Goal: Information Seeking & Learning: Check status

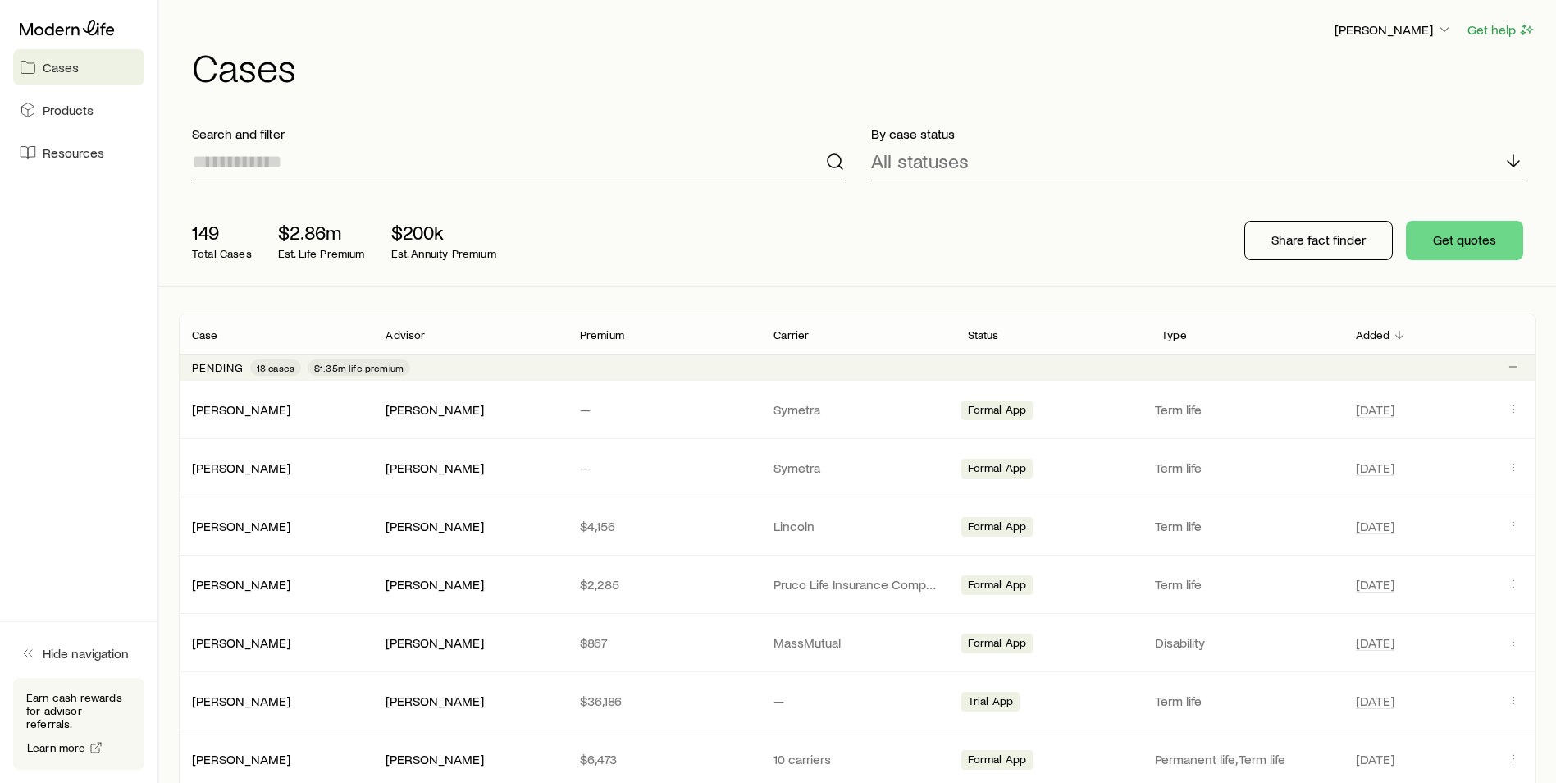
click at [265, 168] on input at bounding box center [518, 161] width 653 height 39
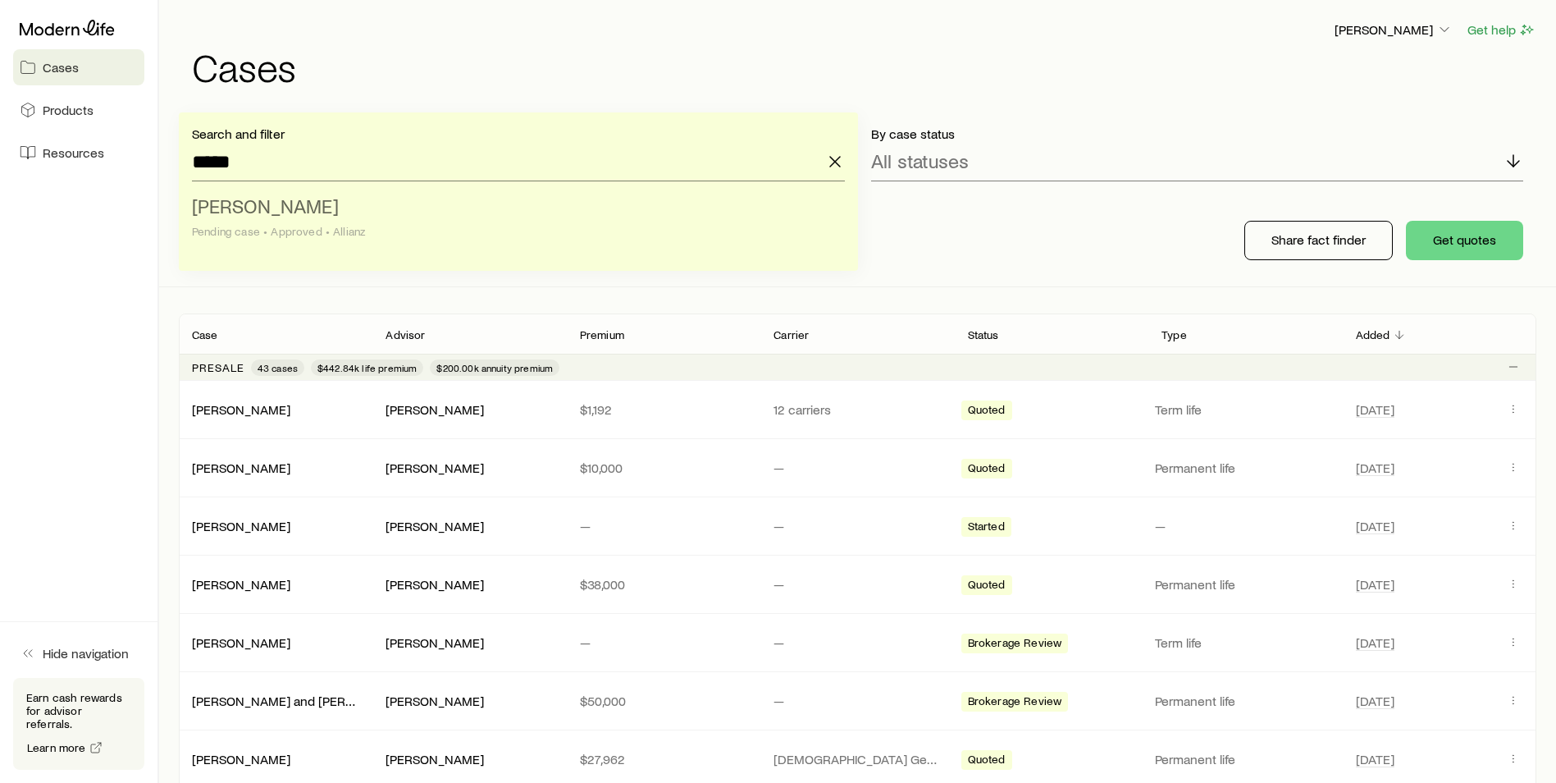
click at [242, 231] on div "Pending case • Approved • Allianz" at bounding box center [513, 231] width 643 height 13
type input "**********"
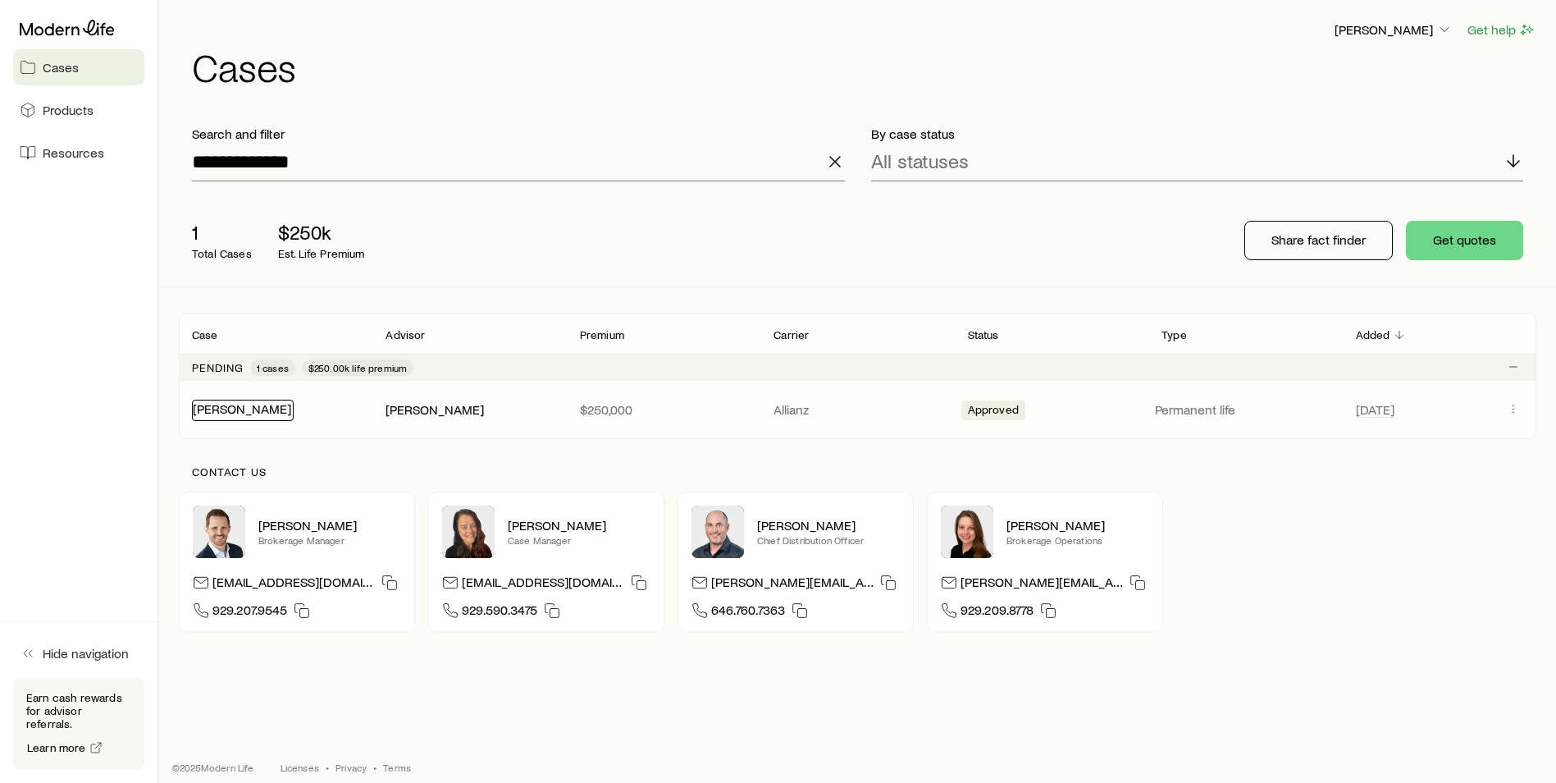
click at [238, 407] on link "[PERSON_NAME]" at bounding box center [242, 408] width 98 height 16
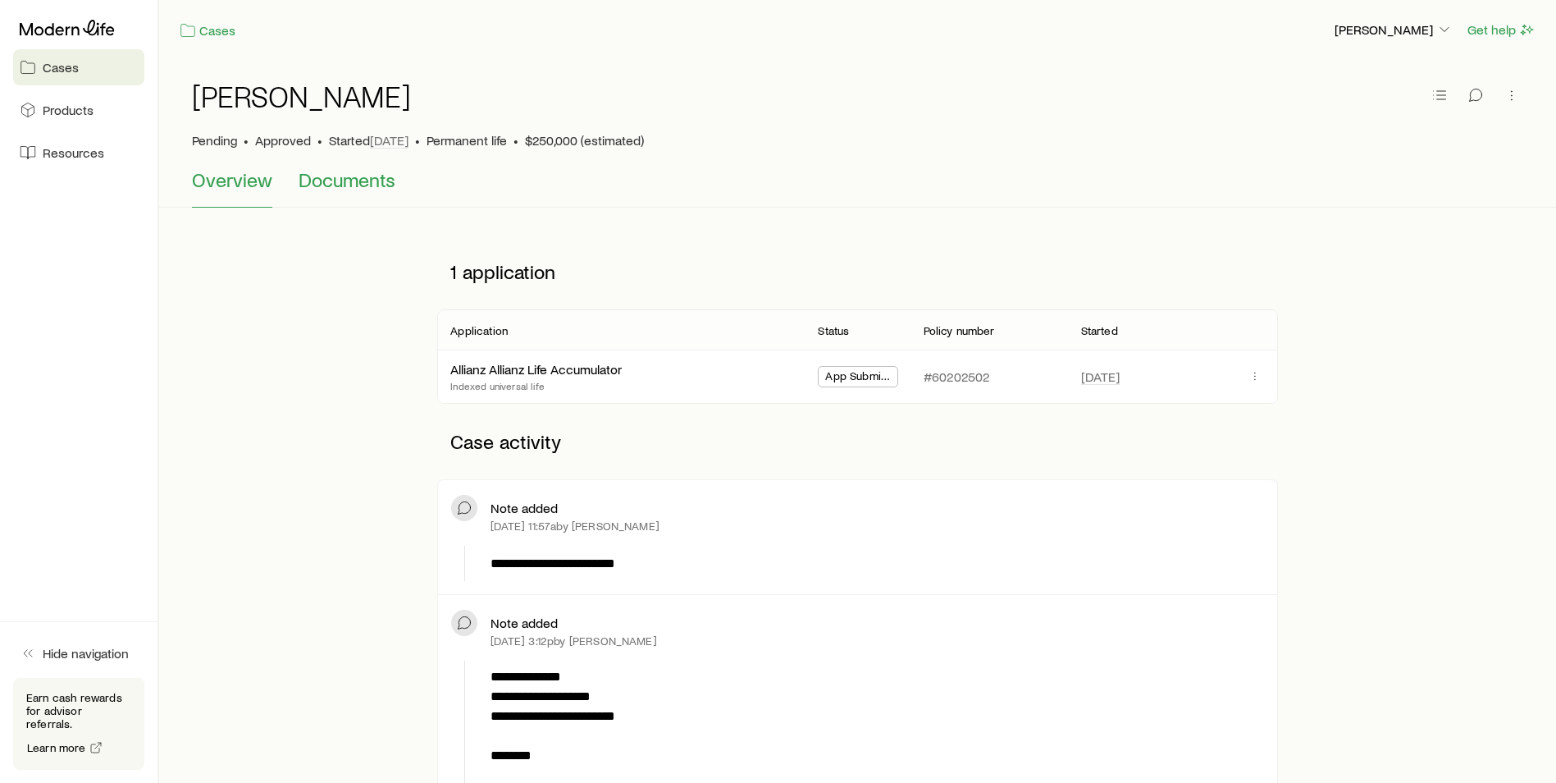
click at [335, 184] on span "Documents" at bounding box center [347, 179] width 97 height 23
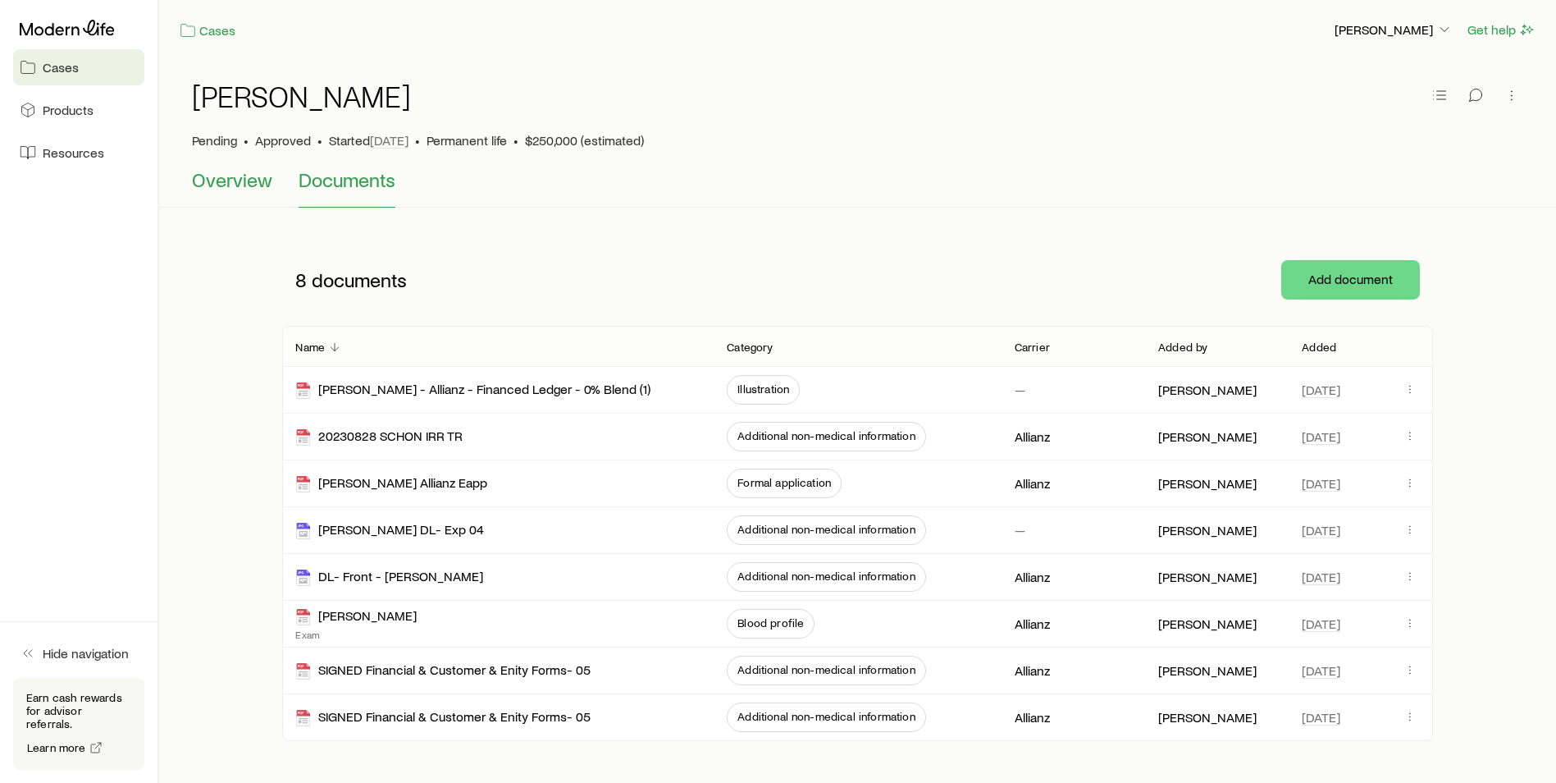
click at [240, 185] on span "Overview" at bounding box center [232, 179] width 80 height 23
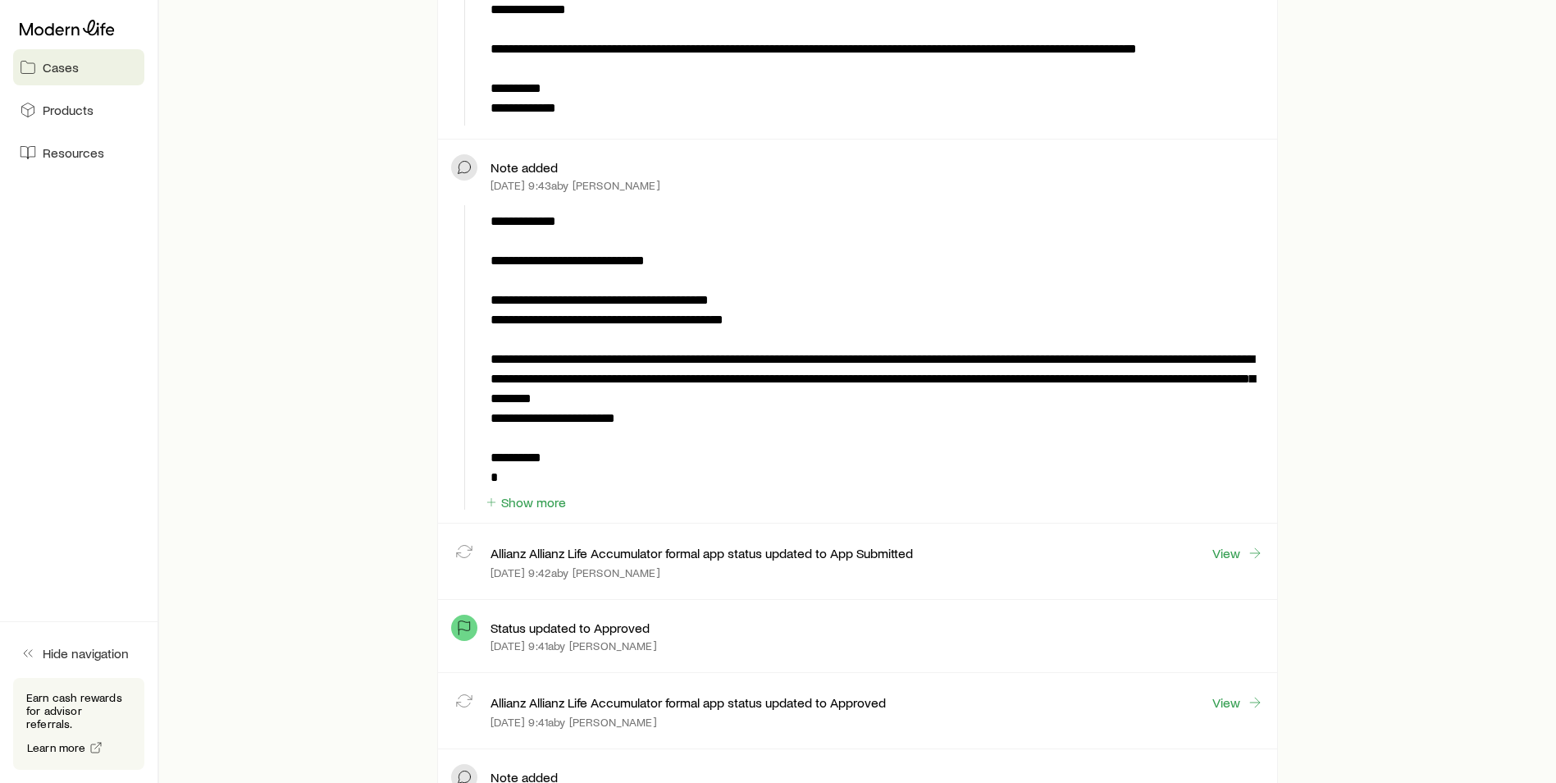
scroll to position [1395, 0]
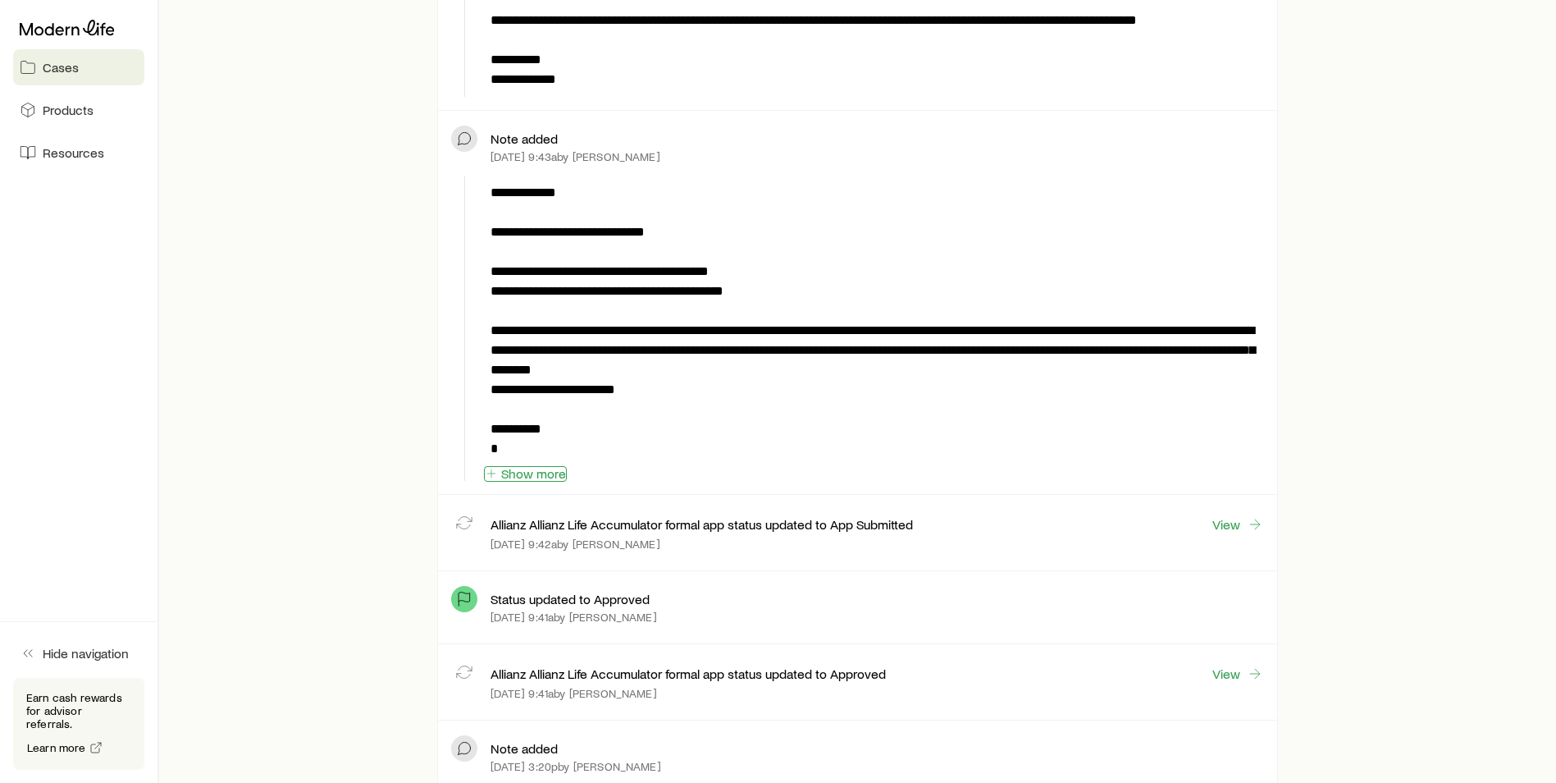
click at [553, 475] on button "Show more" at bounding box center [525, 474] width 83 height 16
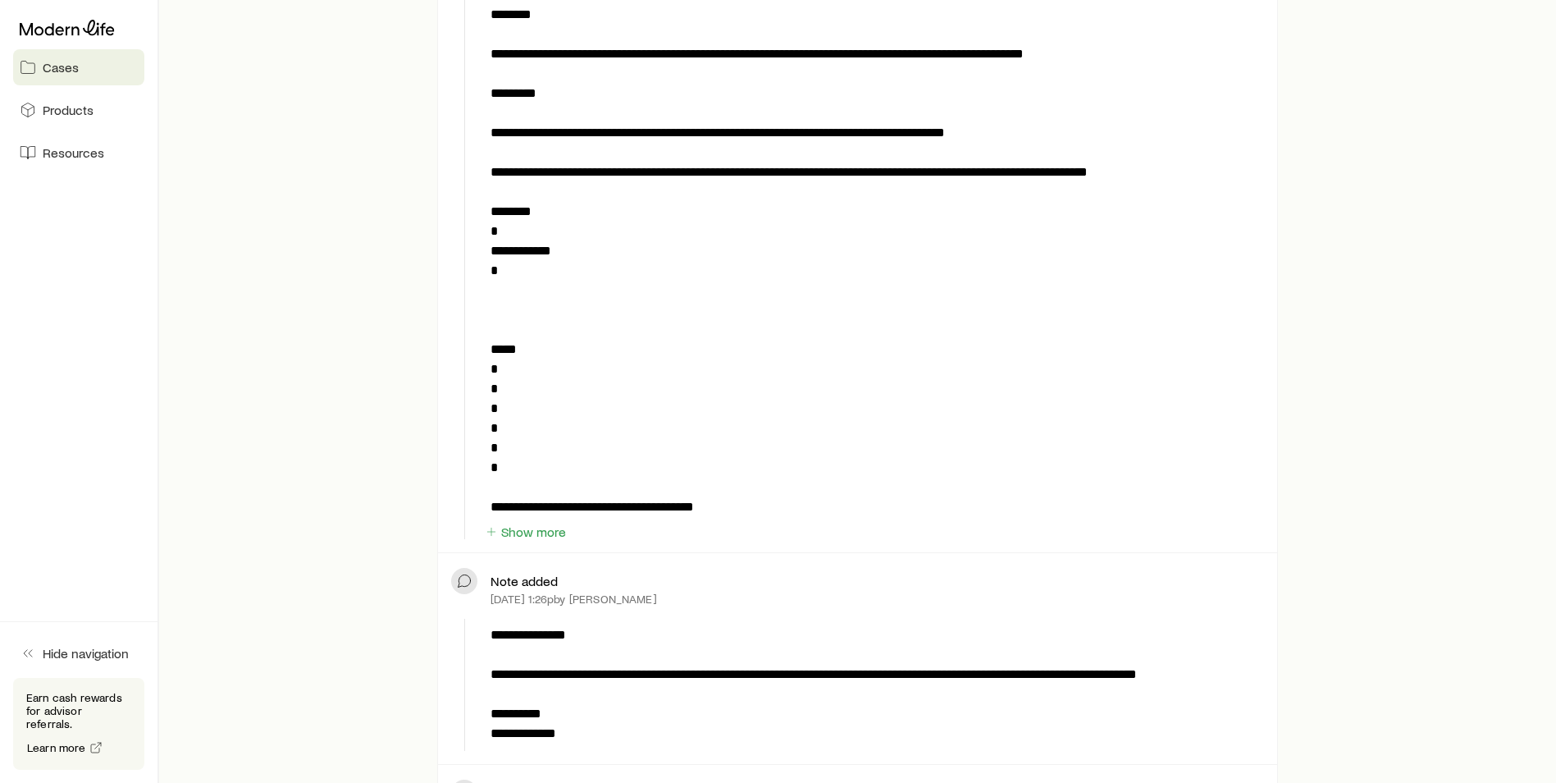
scroll to position [820, 0]
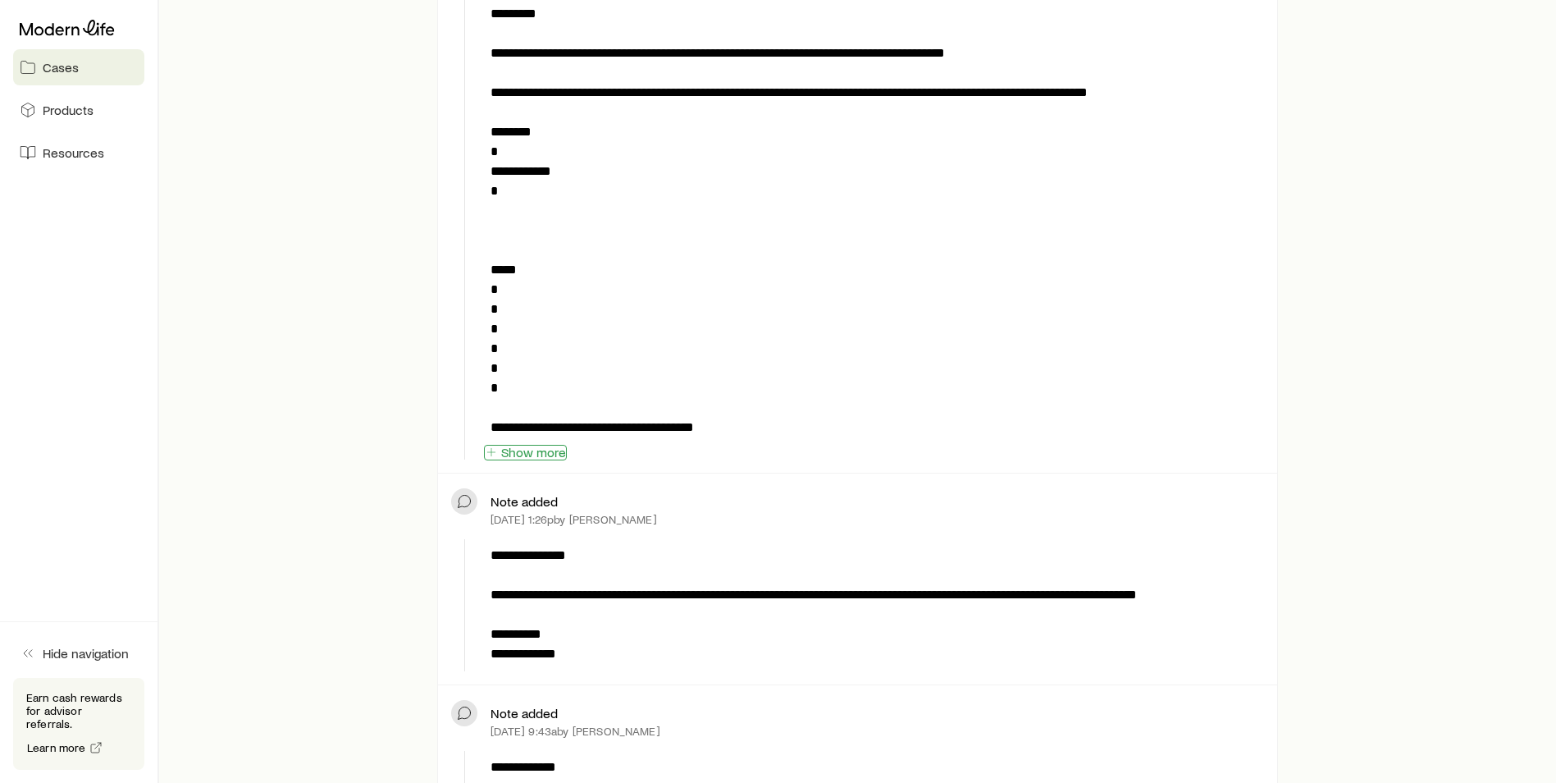
click at [535, 456] on button "Show more" at bounding box center [525, 453] width 83 height 16
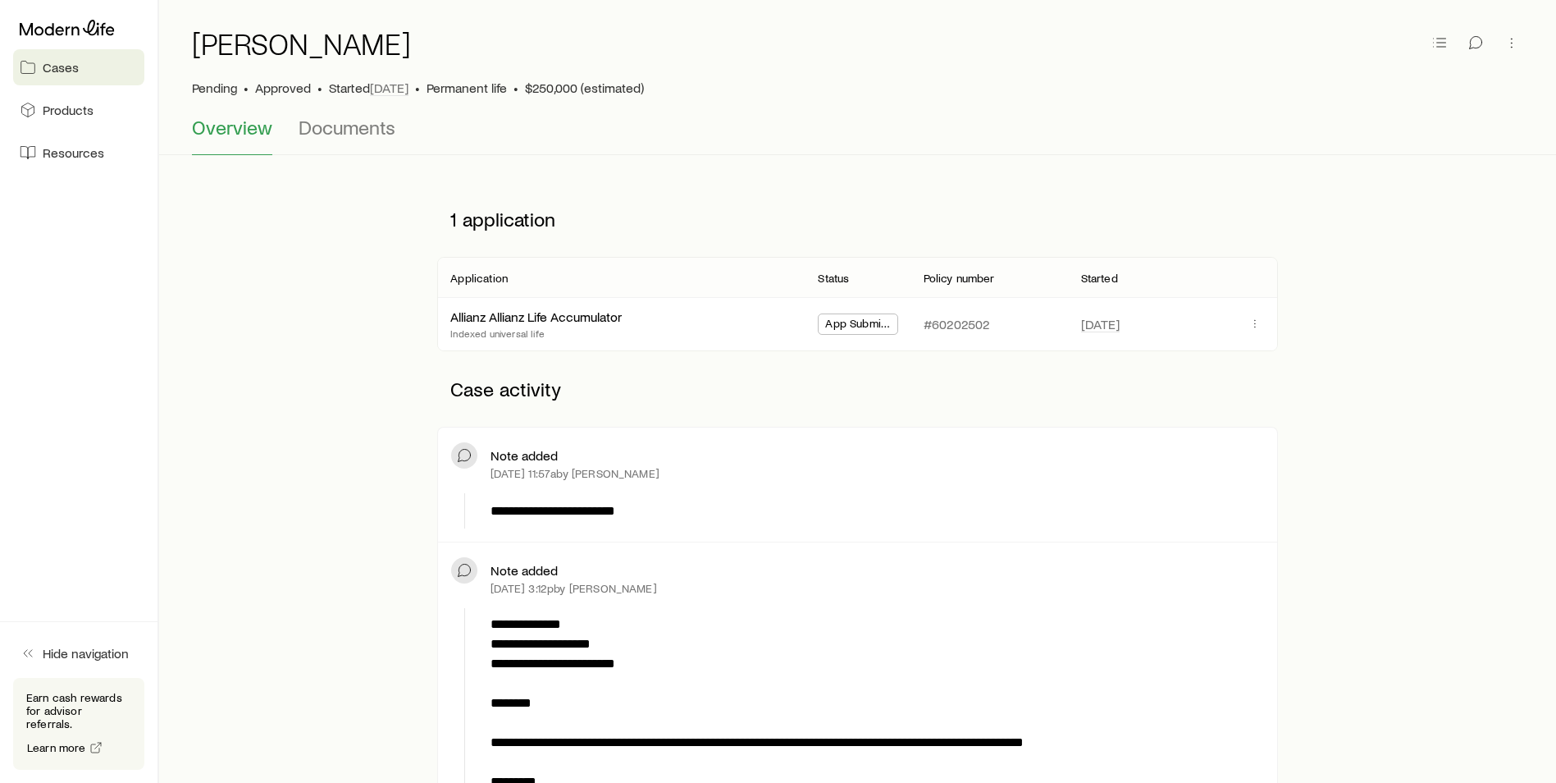
scroll to position [0, 0]
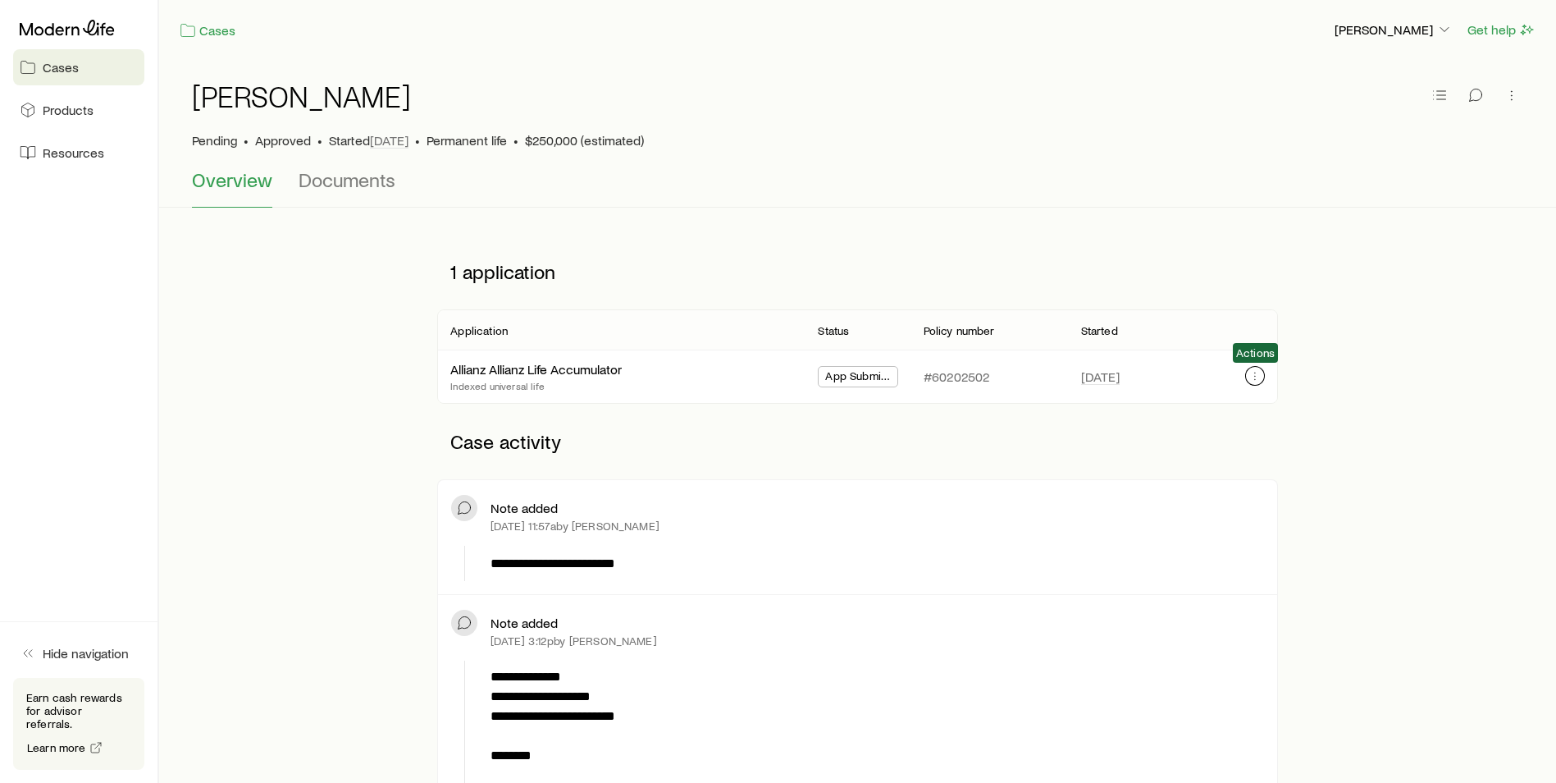
click at [1258, 381] on icon "button" at bounding box center [1255, 375] width 13 height 13
click at [1140, 287] on p "1 application" at bounding box center [857, 271] width 840 height 49
